Goal: Information Seeking & Learning: Learn about a topic

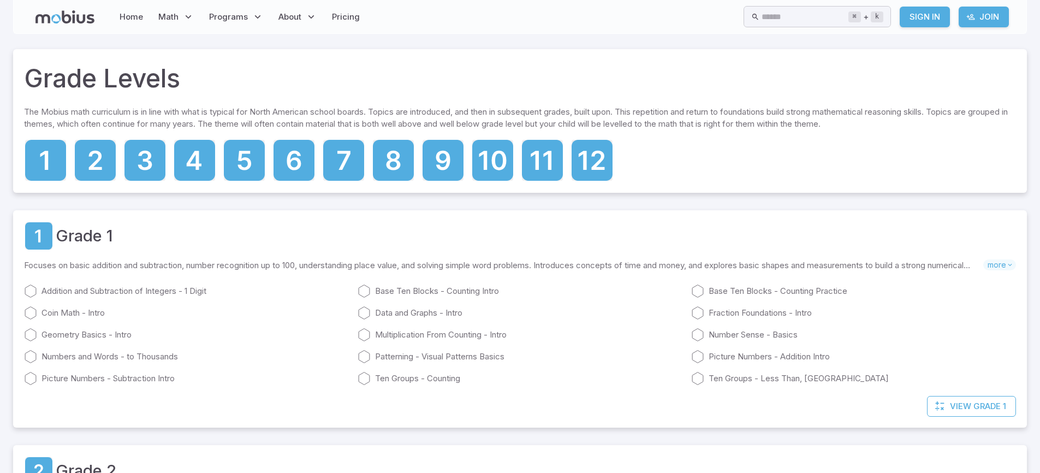
click at [208, 165] on icon at bounding box center [194, 160] width 41 height 41
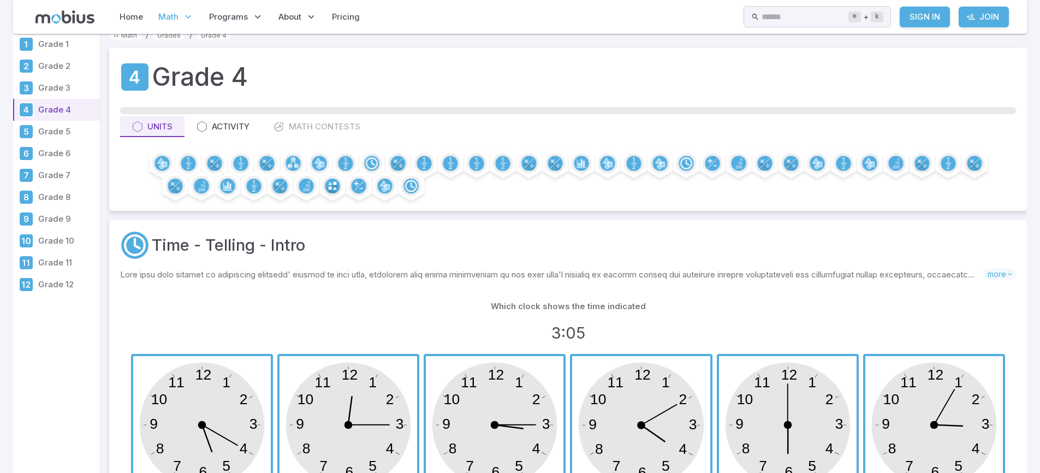
scroll to position [15, 0]
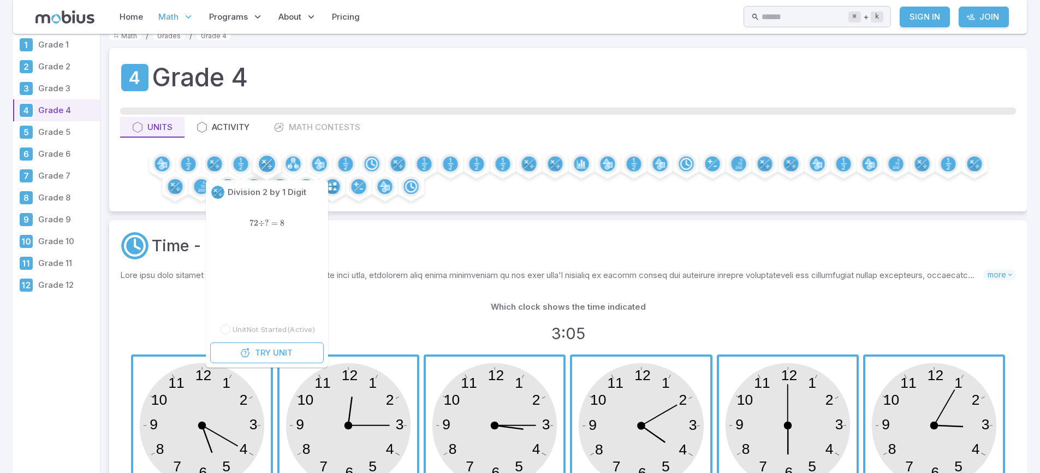
click at [264, 162] on icon at bounding box center [263, 161] width 4 height 4
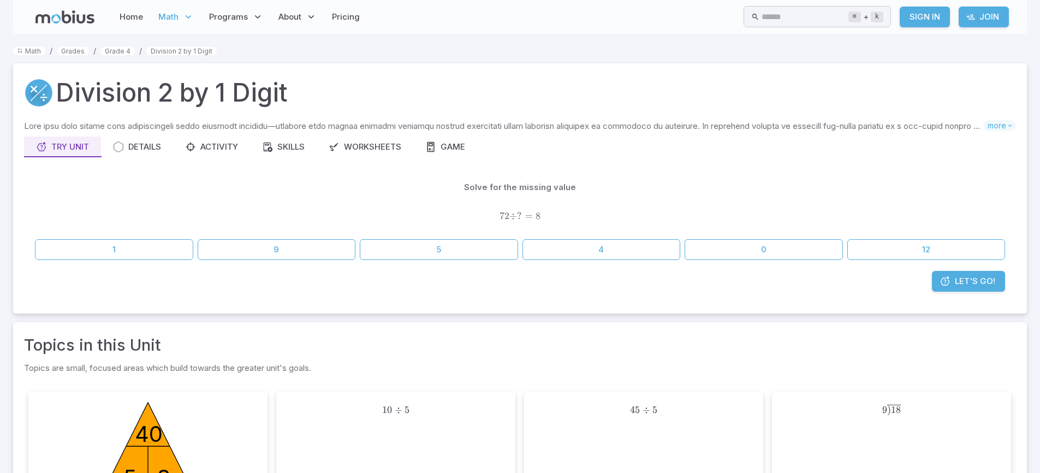
click at [549, 189] on p "Solve for the missing value" at bounding box center [520, 187] width 112 height 12
click at [546, 210] on div "72 ÷ ? = 8 72 ÷ ? = 8 72 ÷ ? = 8" at bounding box center [520, 216] width 970 height 28
click at [351, 14] on link "Pricing" at bounding box center [346, 16] width 34 height 25
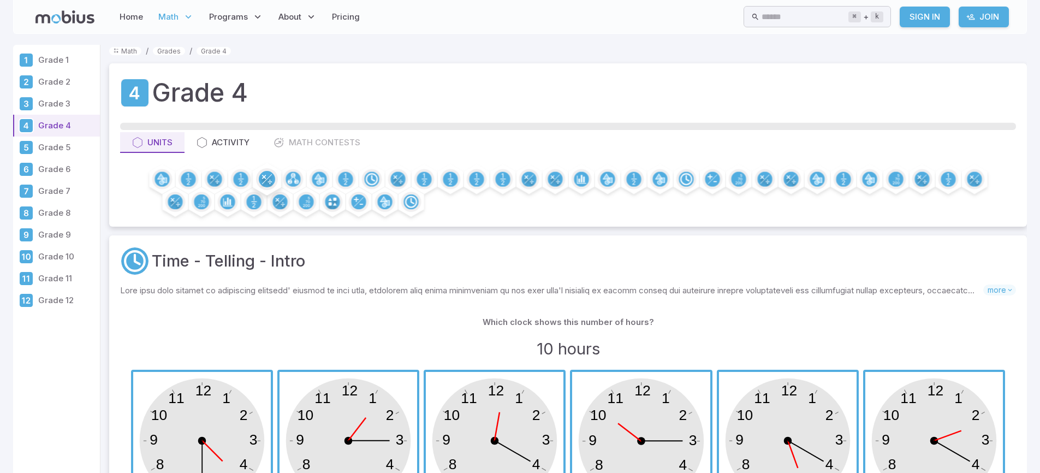
click at [262, 178] on circle at bounding box center [267, 179] width 16 height 16
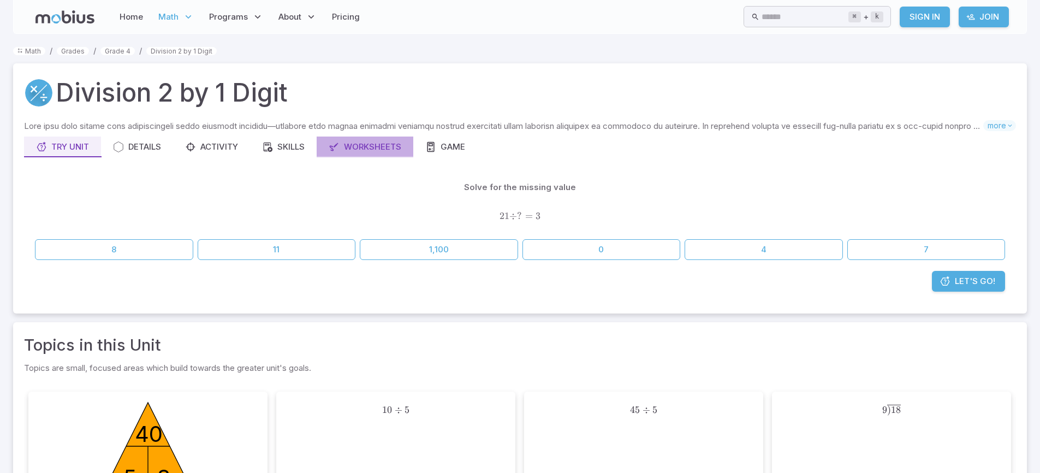
click at [384, 151] on div "Worksheets" at bounding box center [365, 147] width 73 height 12
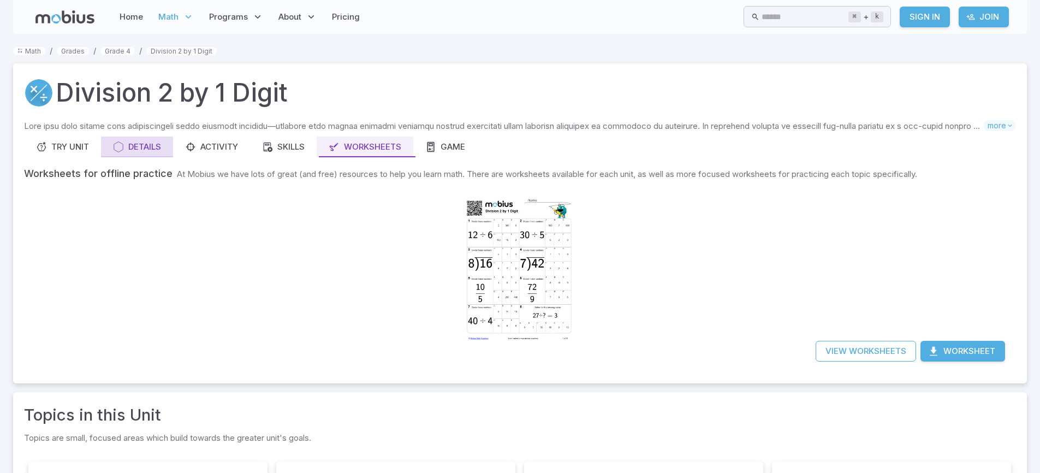
click at [169, 148] on button "Details" at bounding box center [137, 146] width 72 height 21
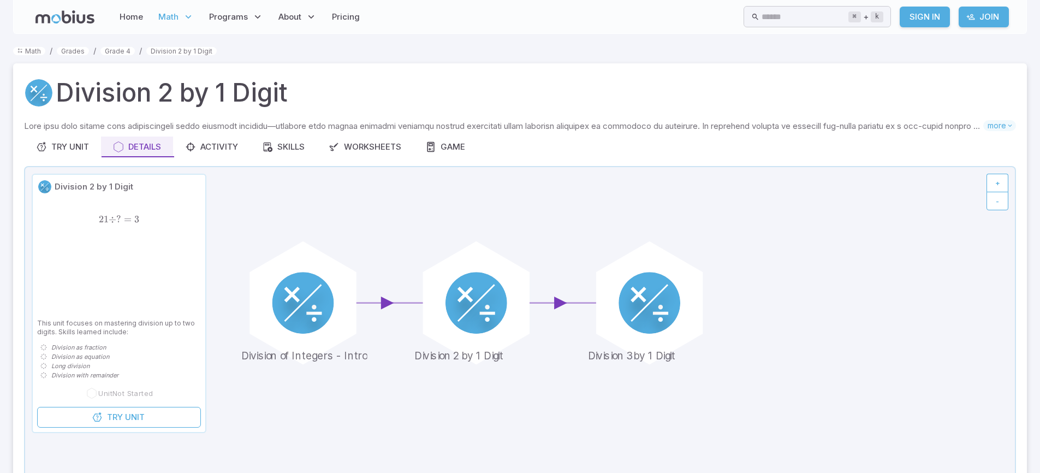
drag, startPoint x: 474, startPoint y: 415, endPoint x: 528, endPoint y: 407, distance: 54.6
click at [528, 407] on icon at bounding box center [519, 329] width 989 height 325
click at [330, 310] on circle at bounding box center [303, 303] width 68 height 68
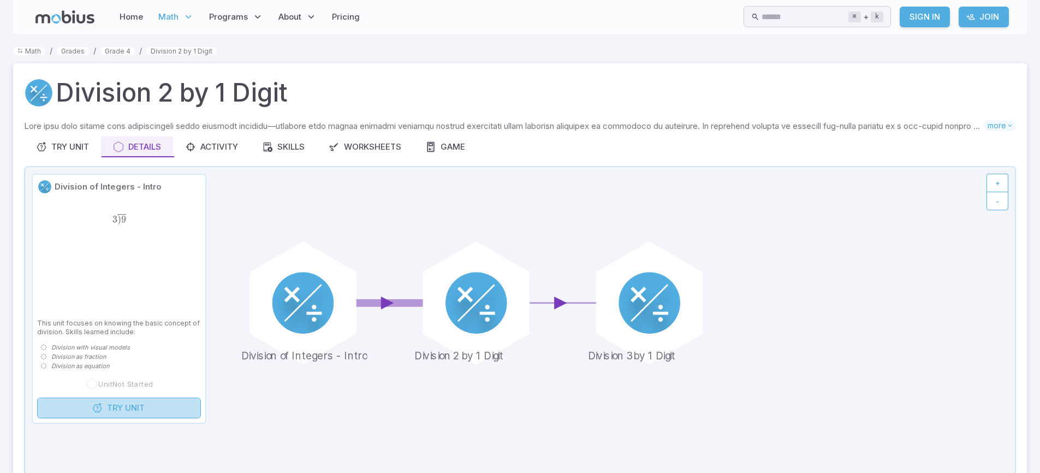
click at [136, 415] on link "Try Unit" at bounding box center [119, 407] width 164 height 21
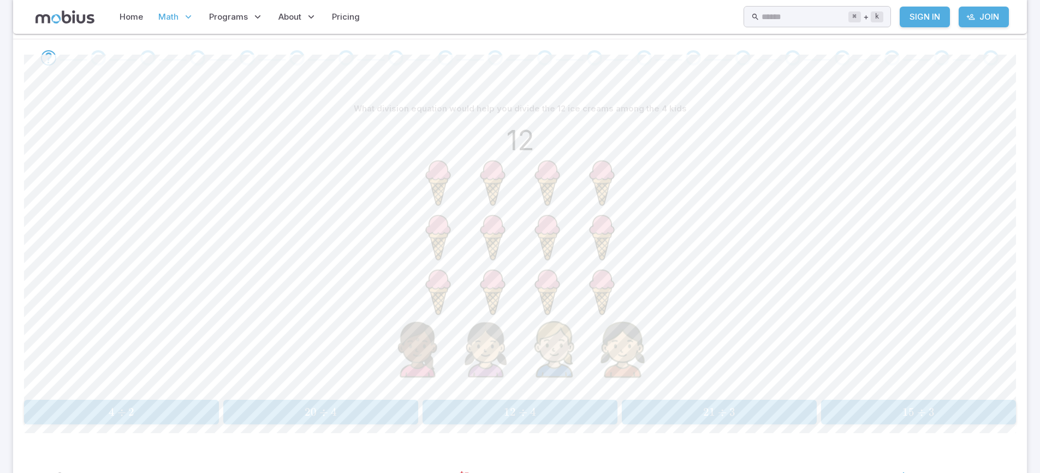
scroll to position [224, 0]
click at [590, 411] on span "12 ÷ 4" at bounding box center [520, 410] width 188 height 14
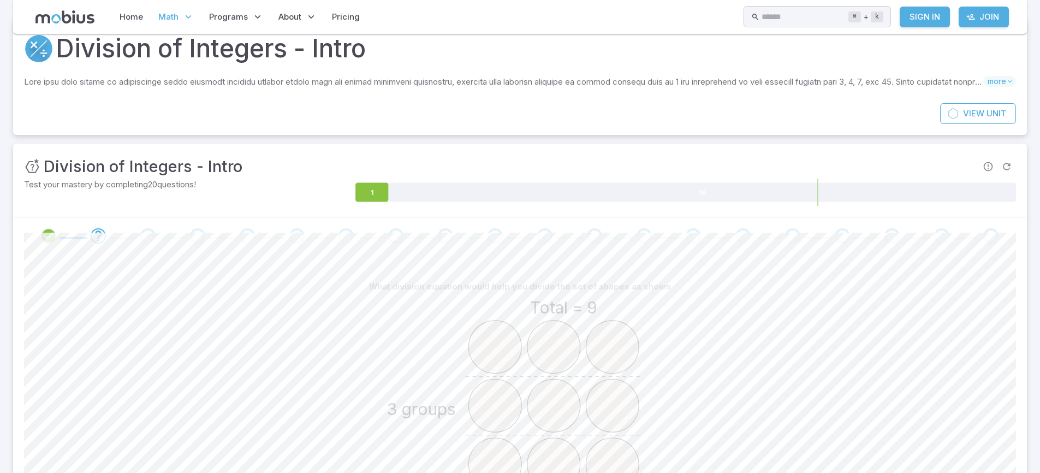
scroll to position [35, 0]
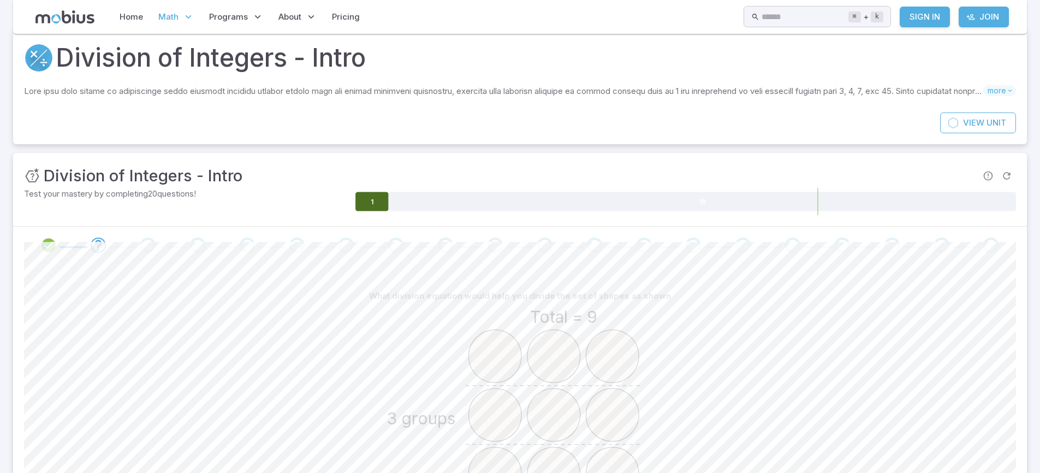
click at [381, 205] on icon at bounding box center [371, 201] width 33 height 19
click at [364, 202] on icon at bounding box center [371, 201] width 33 height 19
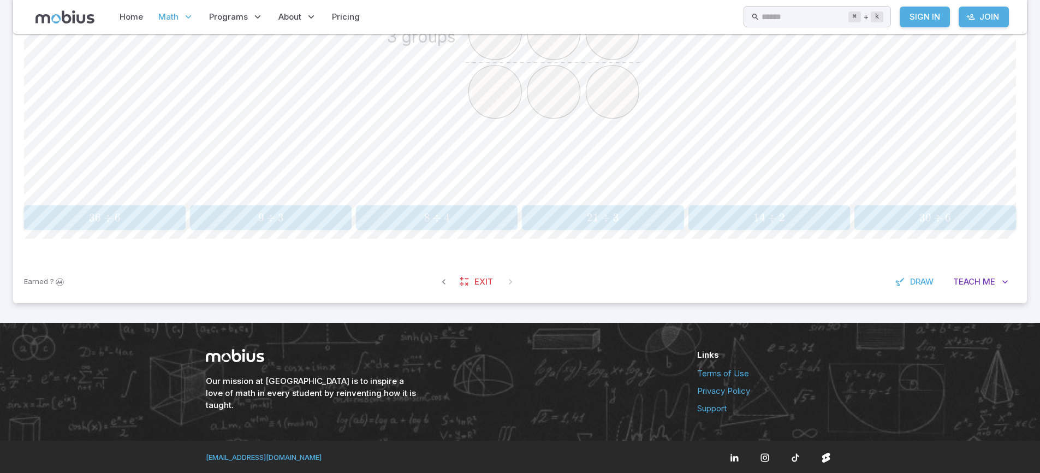
scroll to position [418, 0]
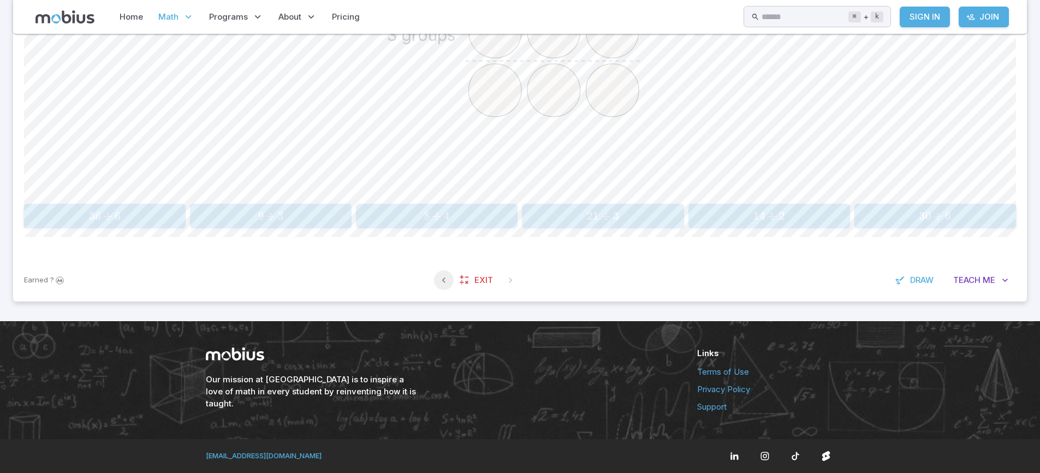
click at [446, 278] on icon "button" at bounding box center [443, 279] width 11 height 11
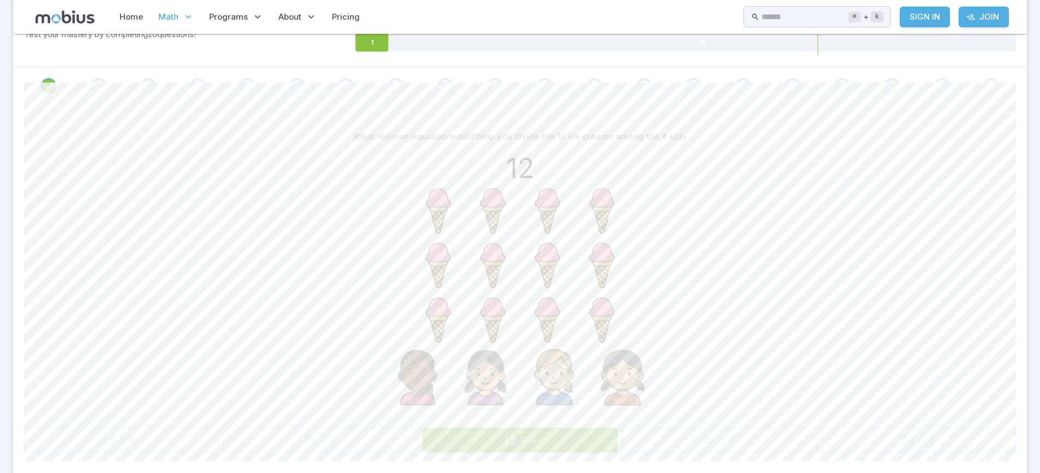
scroll to position [0, 0]
